Goal: Find specific page/section: Find specific page/section

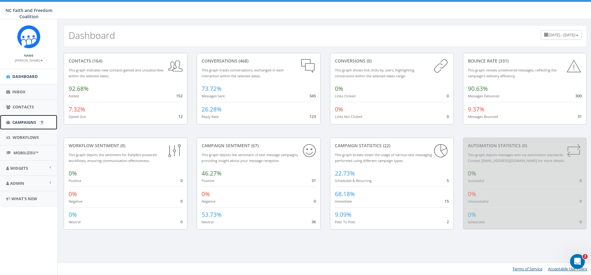
click at [21, 120] on span "Campaigns" at bounding box center [24, 123] width 24 height 6
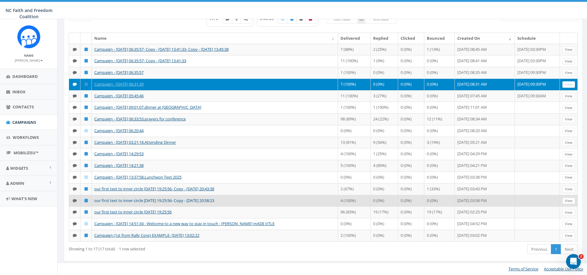
scroll to position [112, 0]
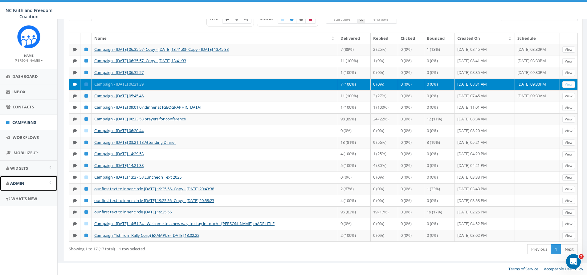
click at [19, 185] on span "Admin" at bounding box center [17, 184] width 14 height 6
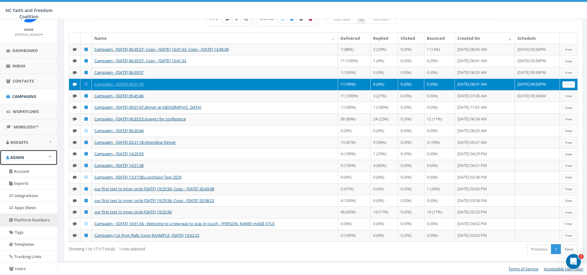
scroll to position [62, 0]
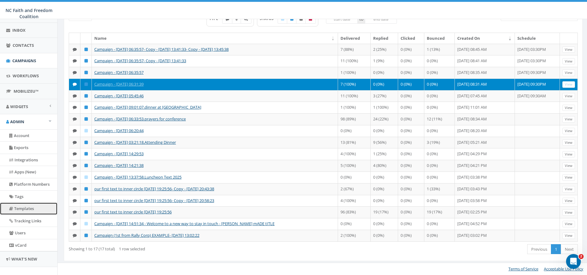
click at [31, 209] on link "Templates" at bounding box center [28, 209] width 57 height 12
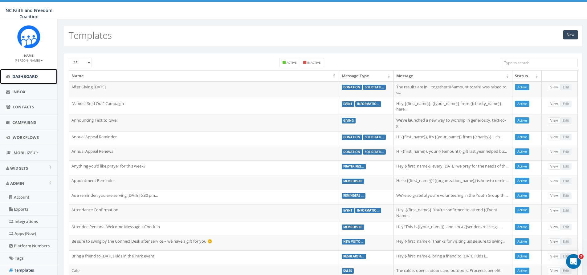
click at [25, 75] on span "Dashboard" at bounding box center [25, 77] width 26 height 6
